Goal: Information Seeking & Learning: Find specific page/section

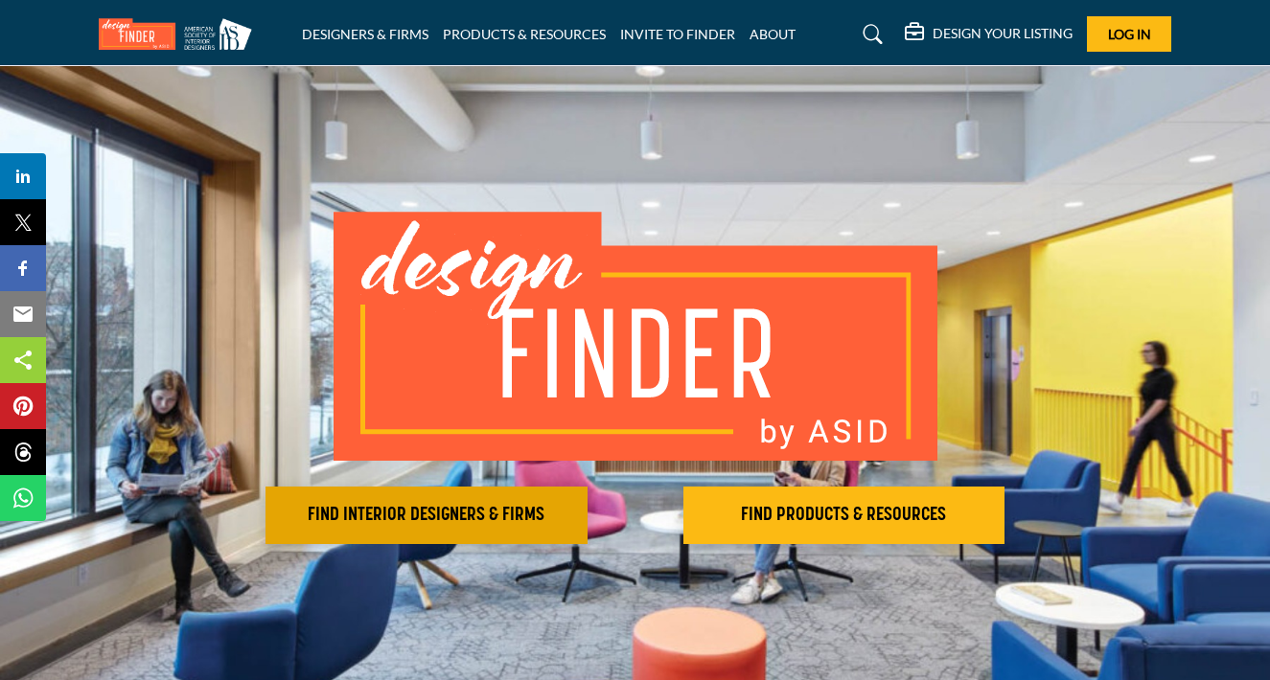
click at [383, 506] on h2 "FIND INTERIOR DESIGNERS & FIRMS" at bounding box center [426, 515] width 310 height 23
click at [380, 507] on h2 "FIND INTERIOR DESIGNERS & FIRMS" at bounding box center [426, 515] width 310 height 23
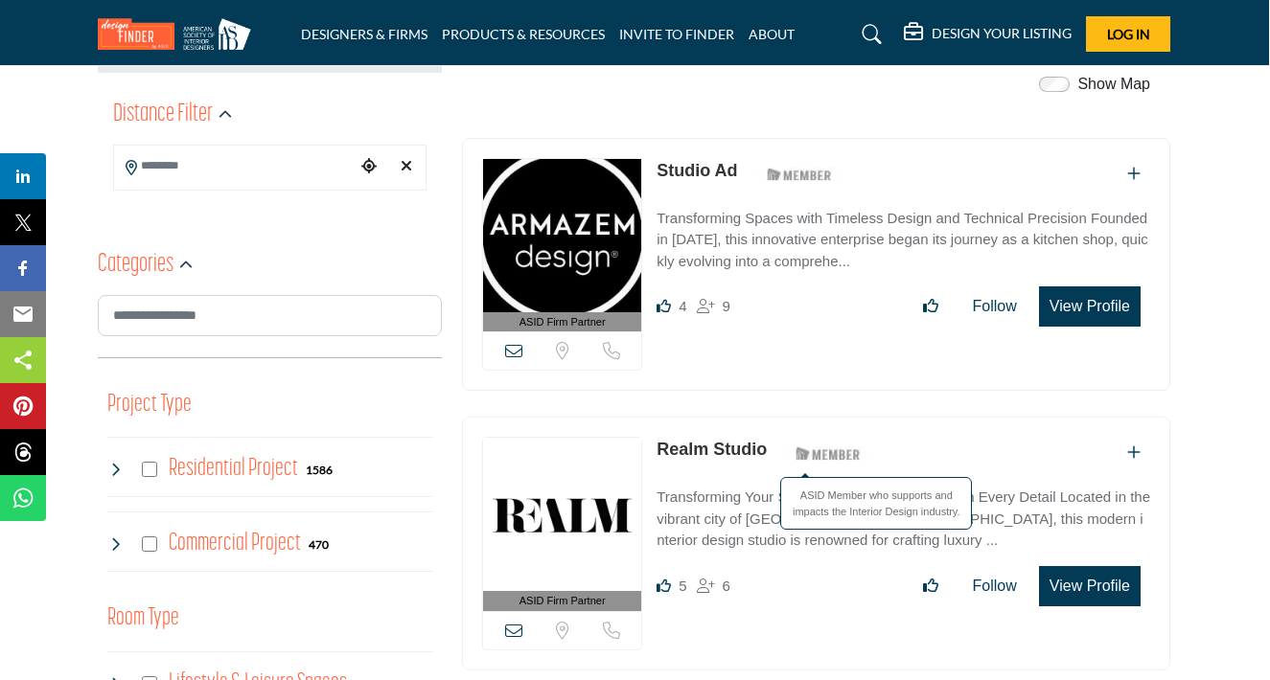
scroll to position [484, 1]
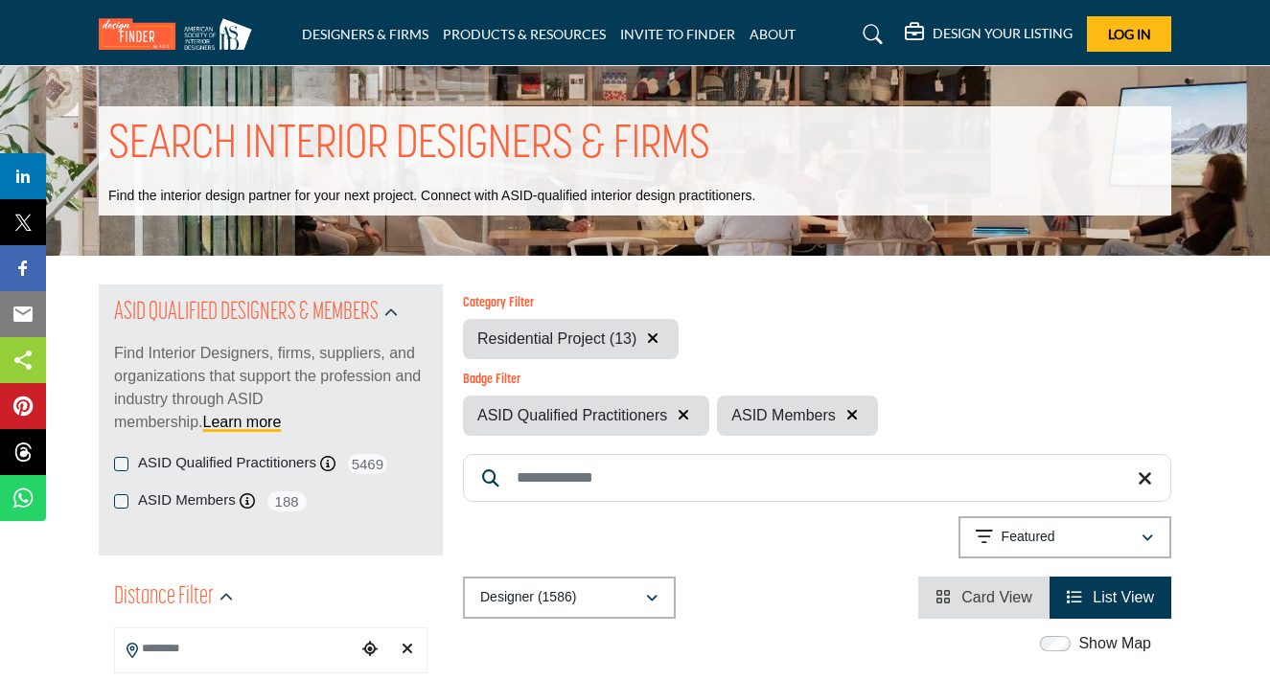
click at [624, 479] on input "Search Keyword" at bounding box center [817, 478] width 708 height 48
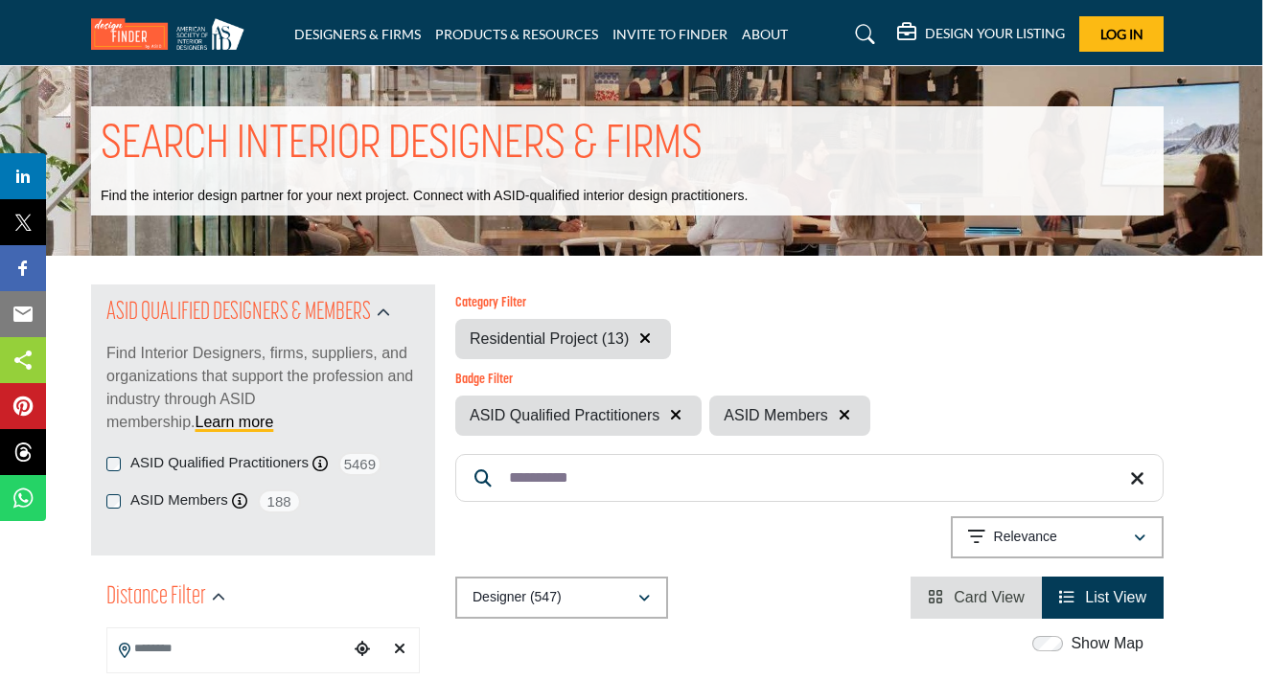
scroll to position [0, 8]
type input "*"
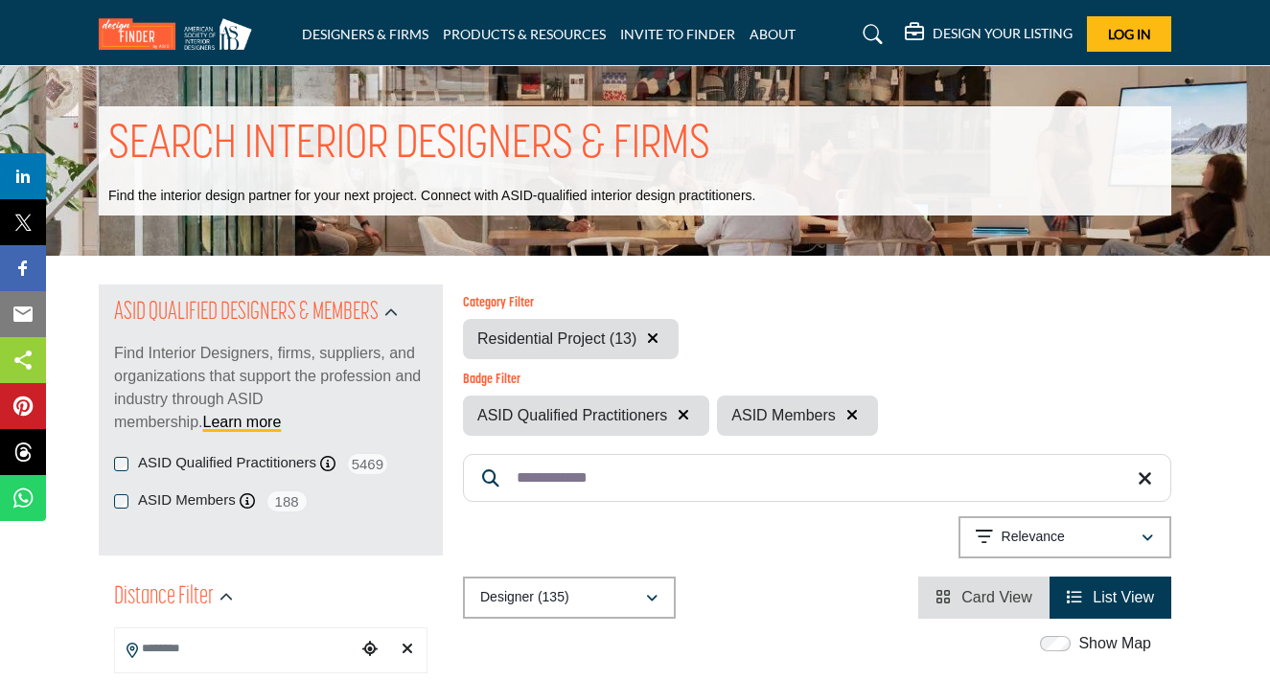
type input "**********"
click at [682, 414] on icon "button" at bounding box center [682, 414] width 11 height 15
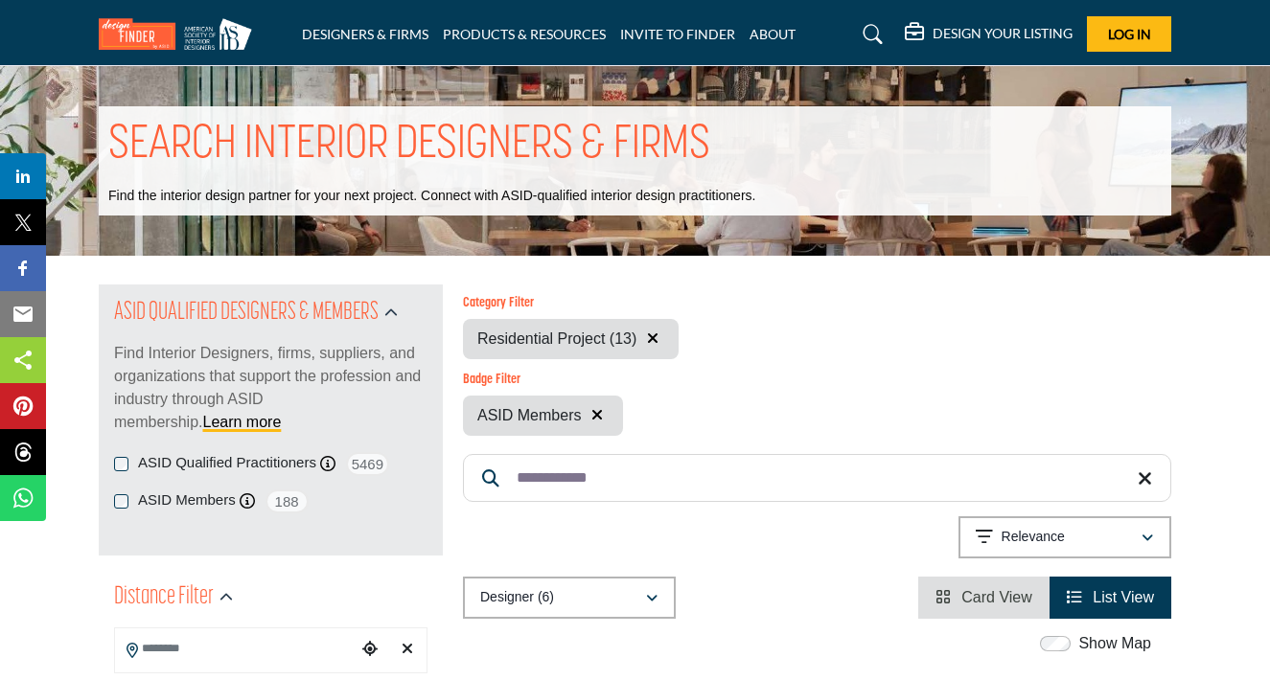
click at [593, 416] on icon "button" at bounding box center [596, 414] width 11 height 15
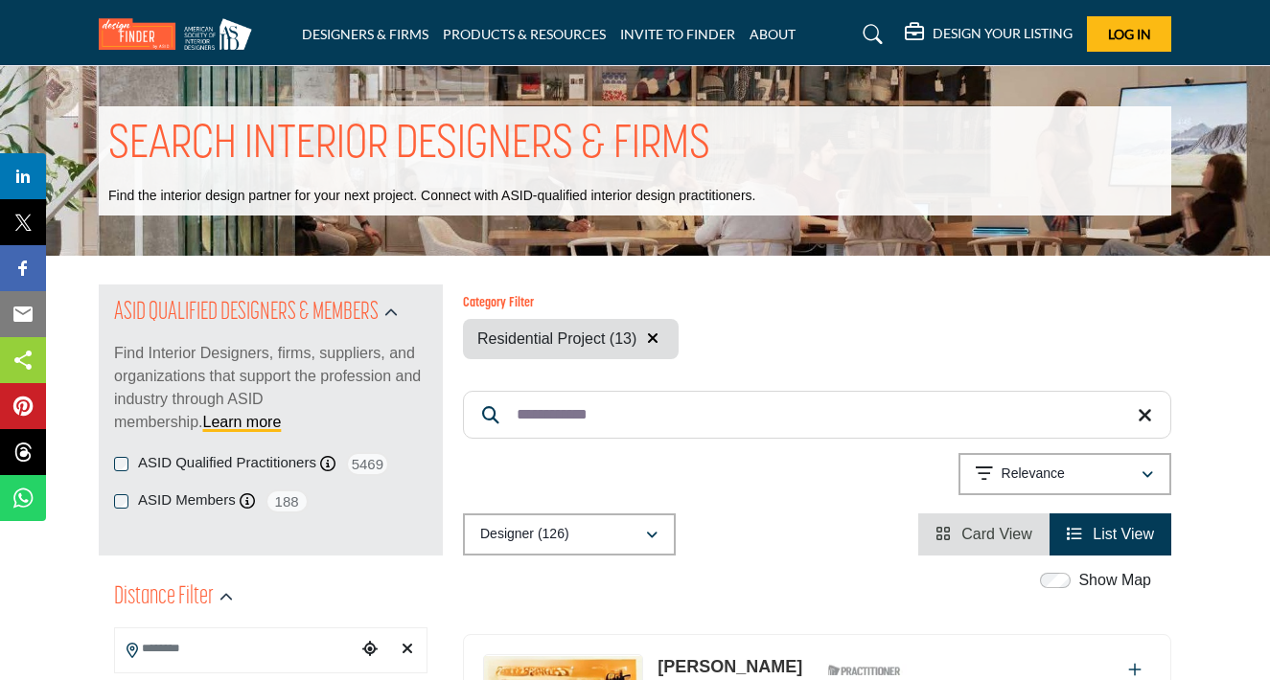
click at [650, 332] on icon "button" at bounding box center [652, 338] width 11 height 15
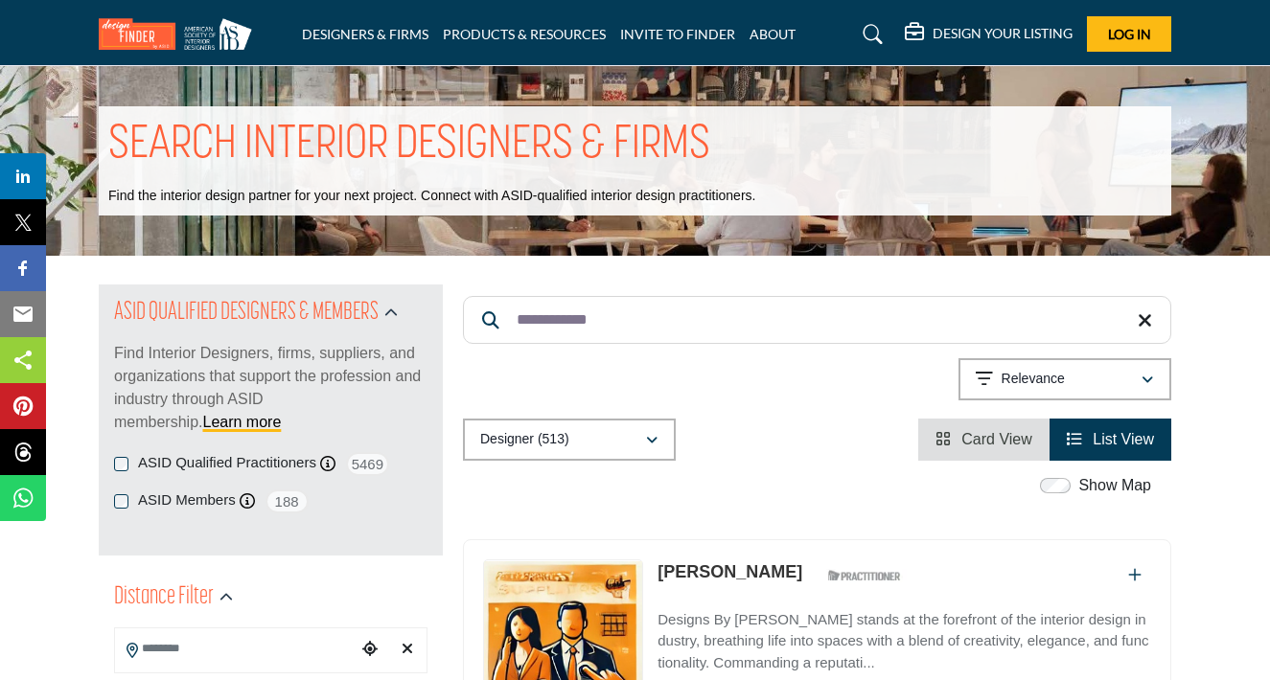
click at [834, 319] on input "**********" at bounding box center [817, 320] width 708 height 48
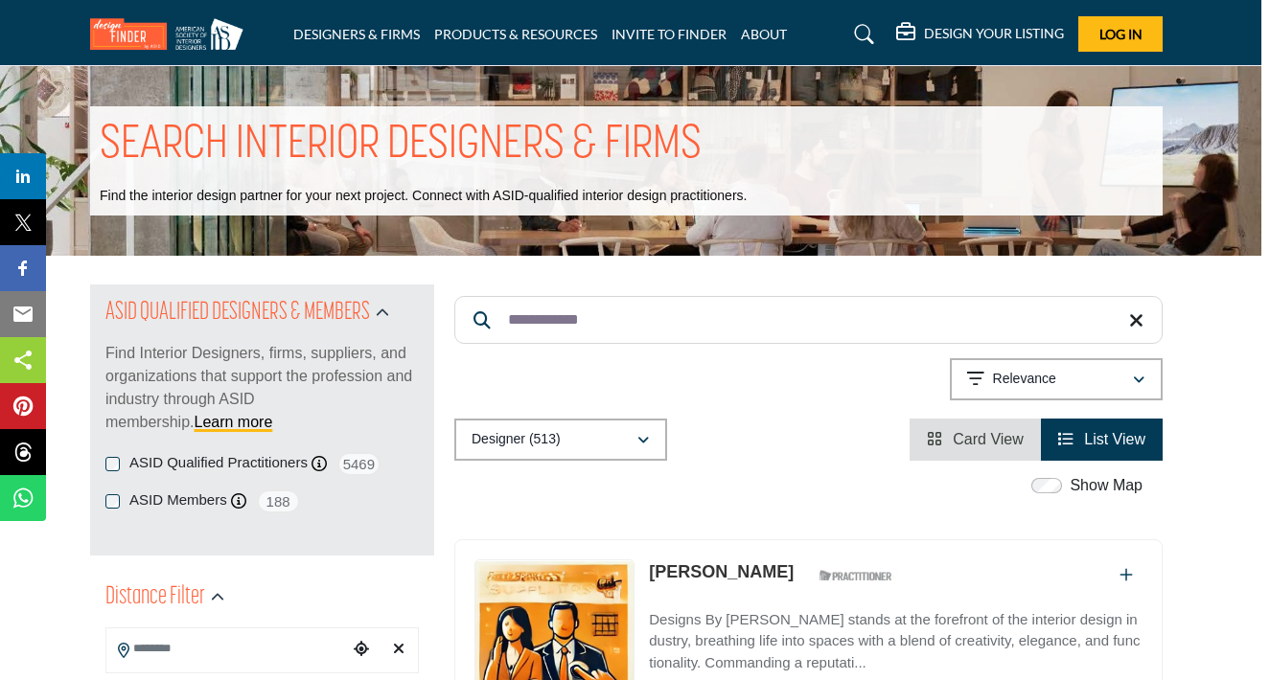
scroll to position [0, 9]
click at [541, 34] on link "PRODUCTS & RESOURCES" at bounding box center [515, 34] width 163 height 16
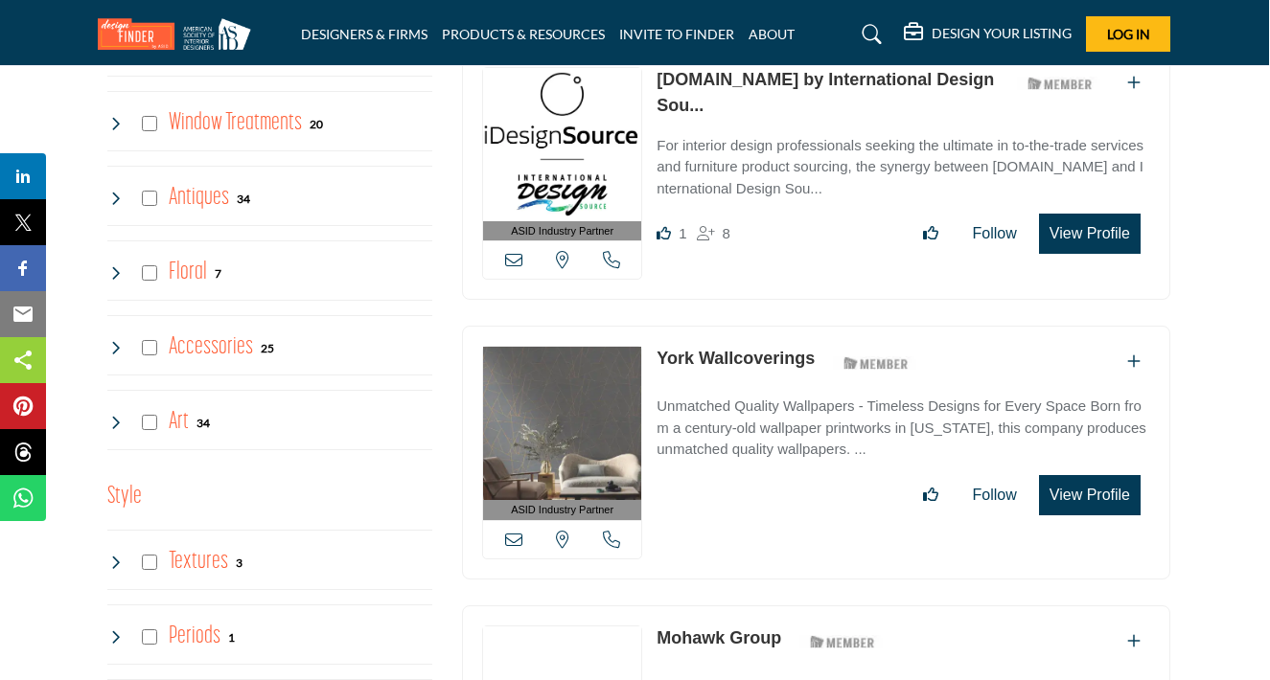
scroll to position [2992, 1]
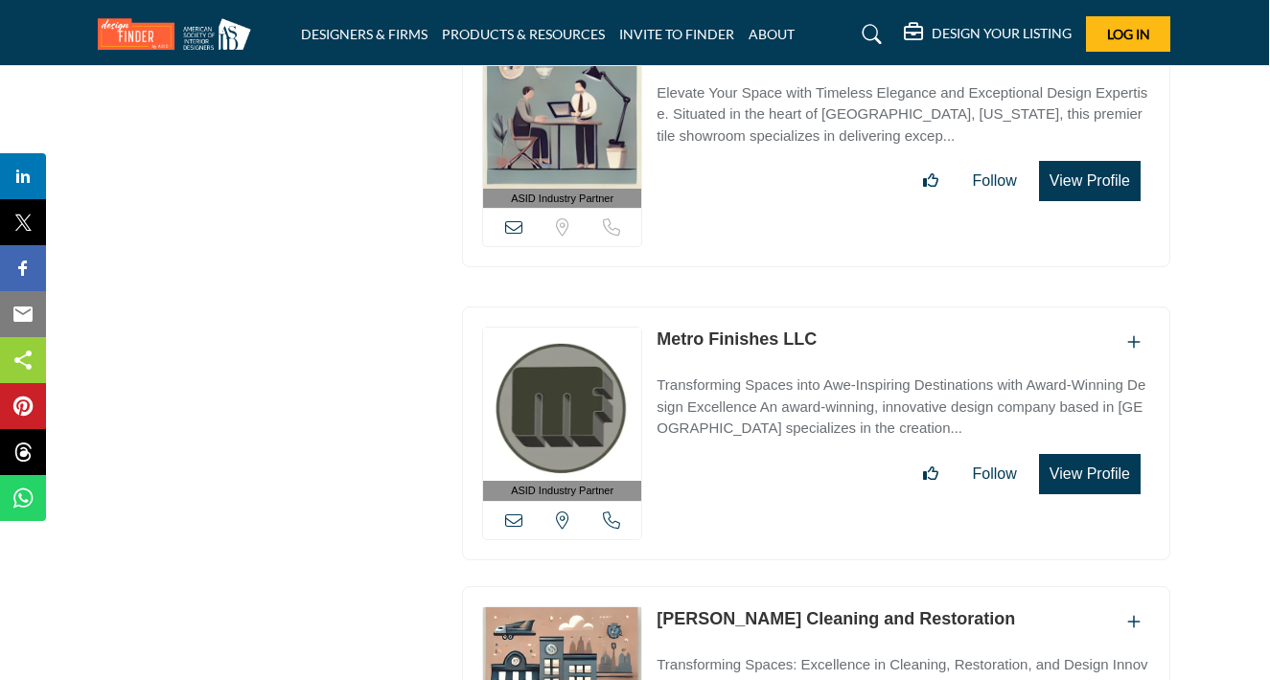
scroll to position [6078, 1]
